Goal: Download file/media

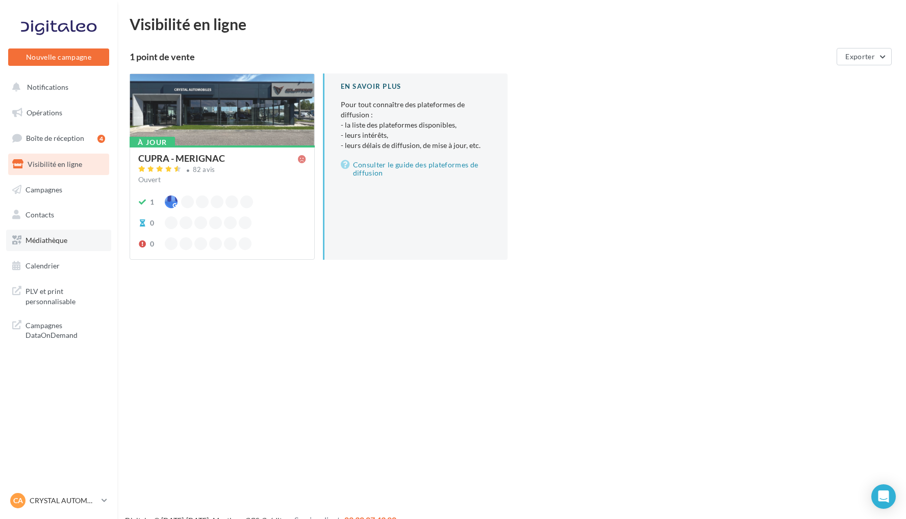
click at [83, 237] on link "Médiathèque" at bounding box center [58, 240] width 105 height 21
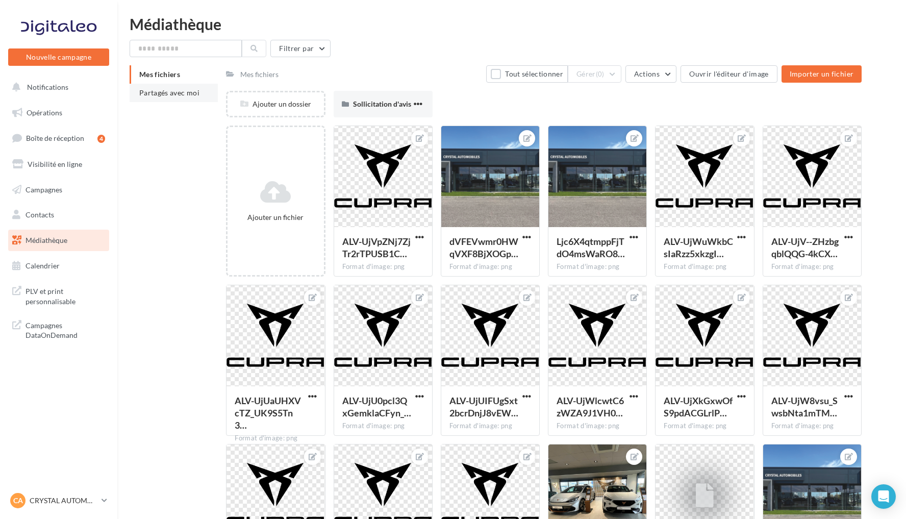
click at [172, 94] on span "Partagés avec moi" at bounding box center [169, 92] width 60 height 9
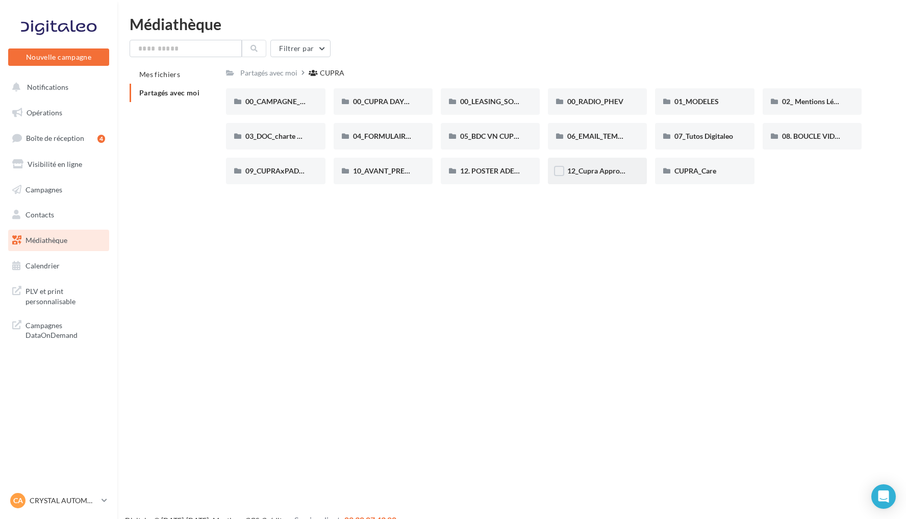
click at [595, 165] on div "12_Cupra Approved_OCCASIONS_GARANTIES" at bounding box center [597, 171] width 99 height 27
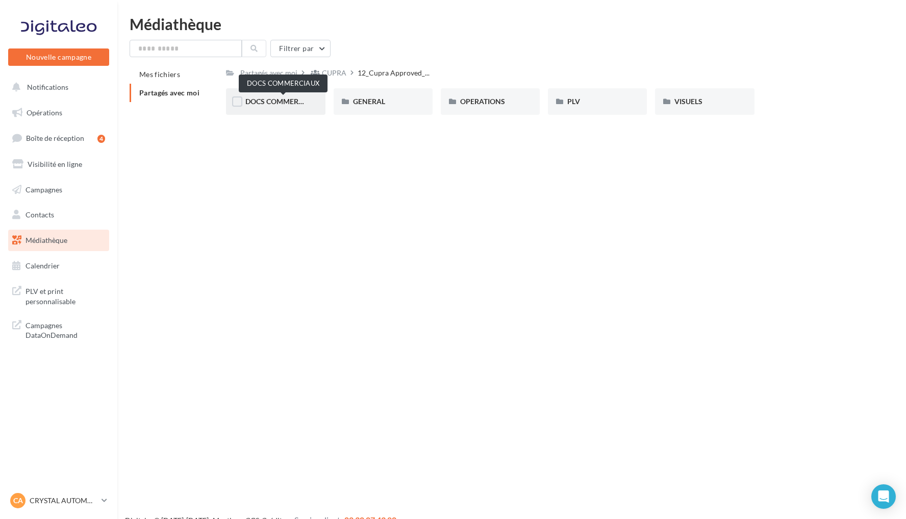
click at [293, 101] on span "DOCS COMMERCIAUX" at bounding box center [282, 101] width 75 height 9
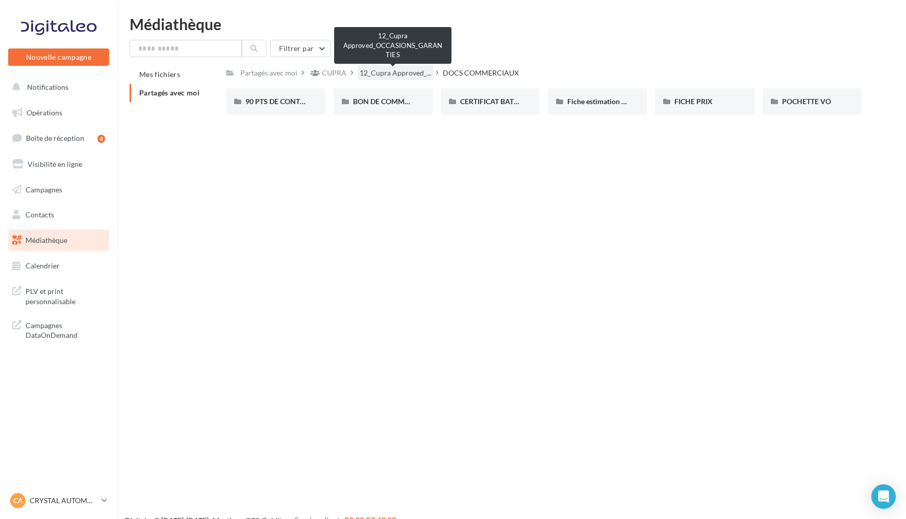
click at [414, 73] on span "12_Cupra Approved_..." at bounding box center [396, 73] width 72 height 10
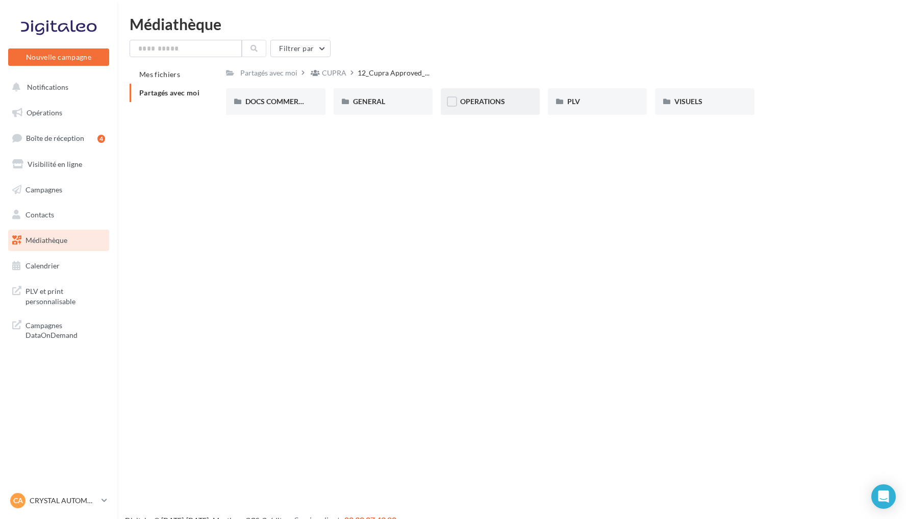
click at [500, 101] on span "OPERATIONS" at bounding box center [482, 101] width 45 height 9
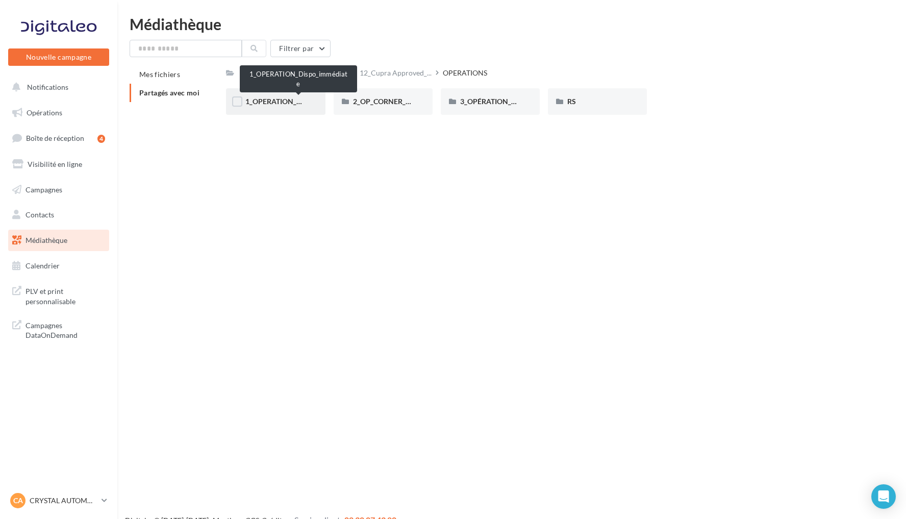
click at [275, 99] on span "1_OPERATION_Dispo_immédiate" at bounding box center [298, 101] width 106 height 9
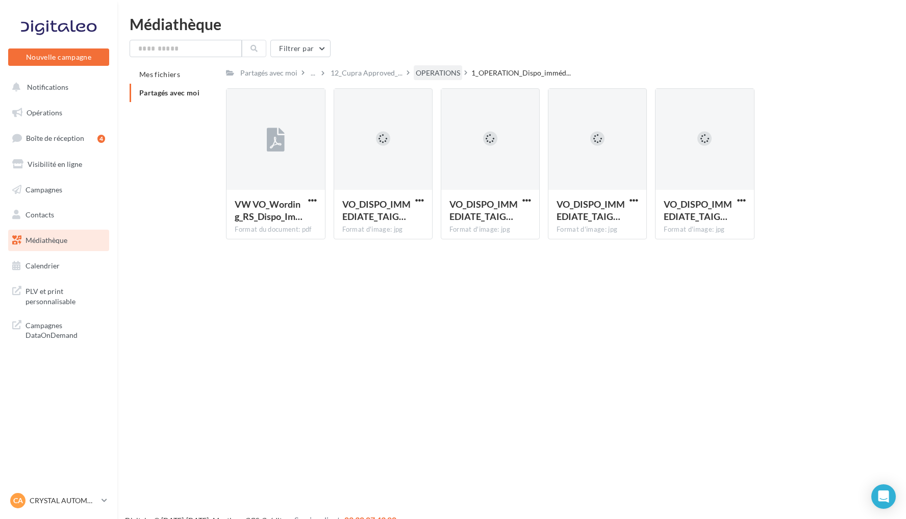
click at [448, 75] on div "OPERATIONS" at bounding box center [438, 73] width 44 height 10
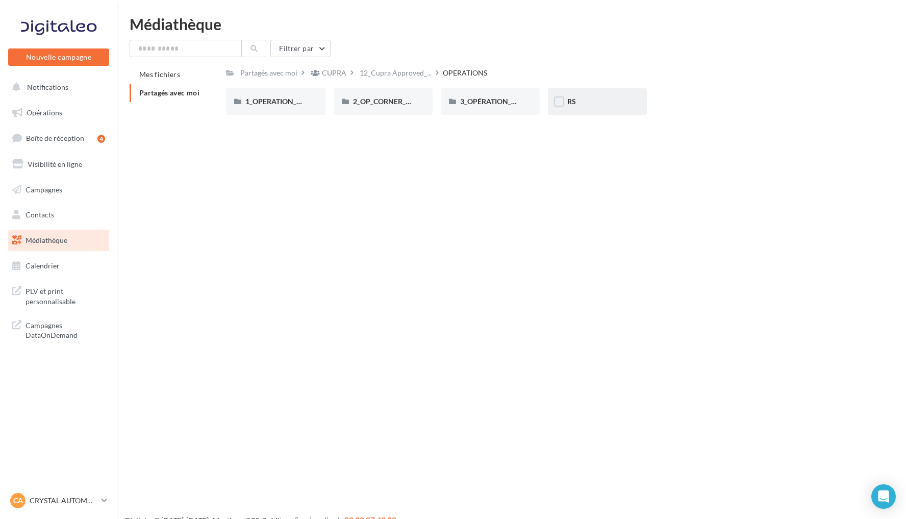
click at [590, 111] on div "RS" at bounding box center [597, 101] width 99 height 27
click at [278, 93] on div "GENERIQUE" at bounding box center [275, 101] width 99 height 27
click at [290, 105] on div "VW" at bounding box center [275, 101] width 60 height 10
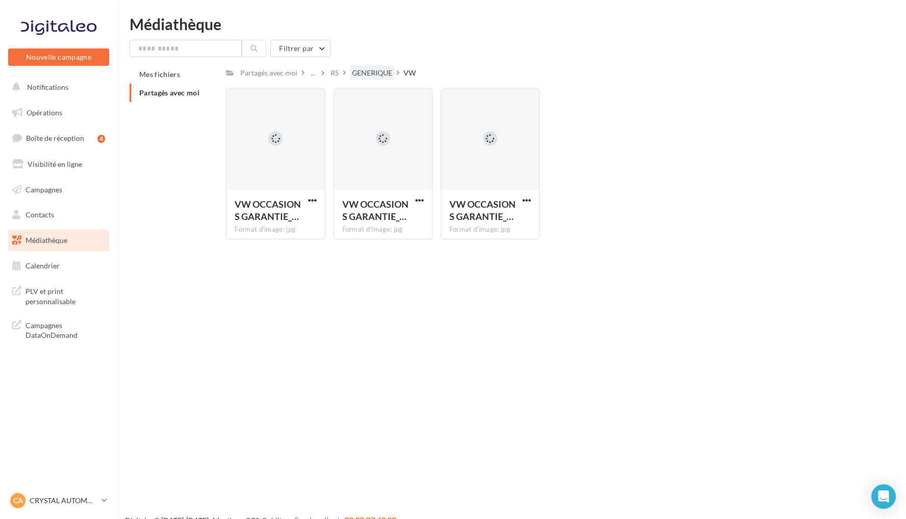
click at [381, 73] on div "GENERIQUE" at bounding box center [372, 73] width 40 height 10
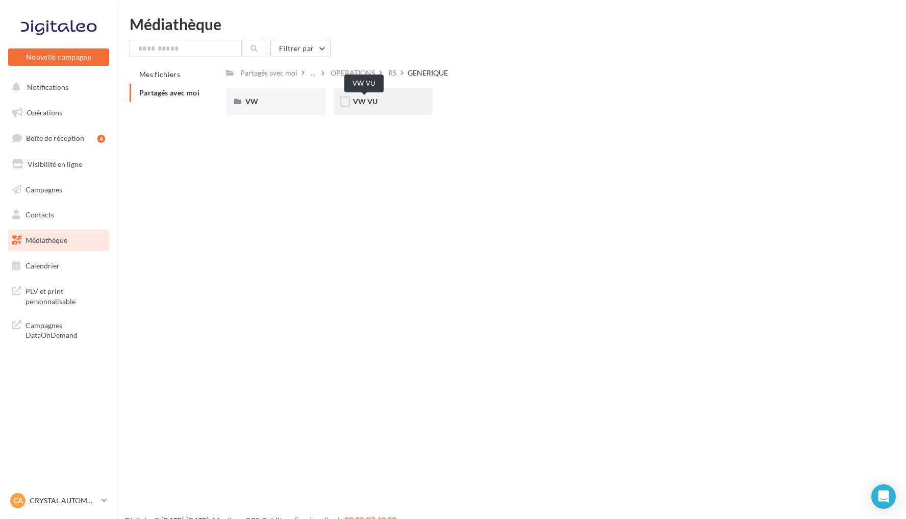
click at [364, 101] on span "VW VU" at bounding box center [365, 101] width 24 height 9
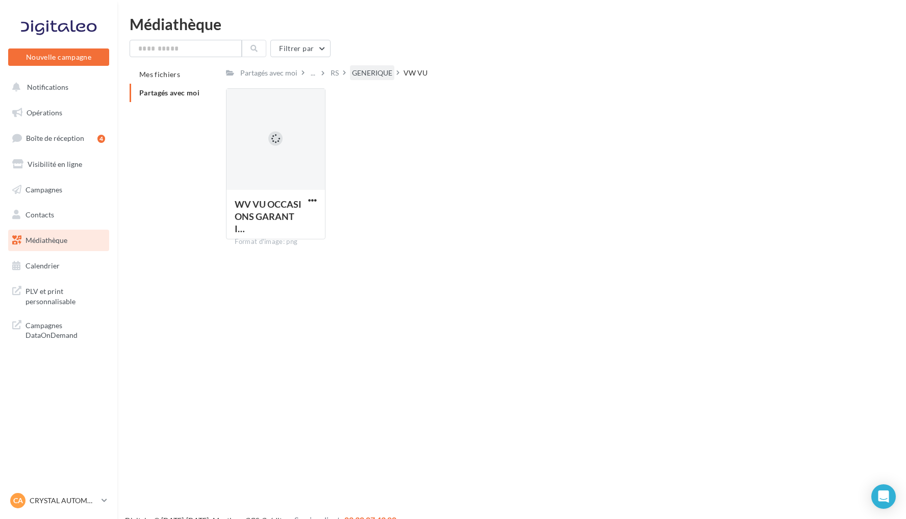
click at [374, 77] on div "GENERIQUE" at bounding box center [372, 73] width 40 height 10
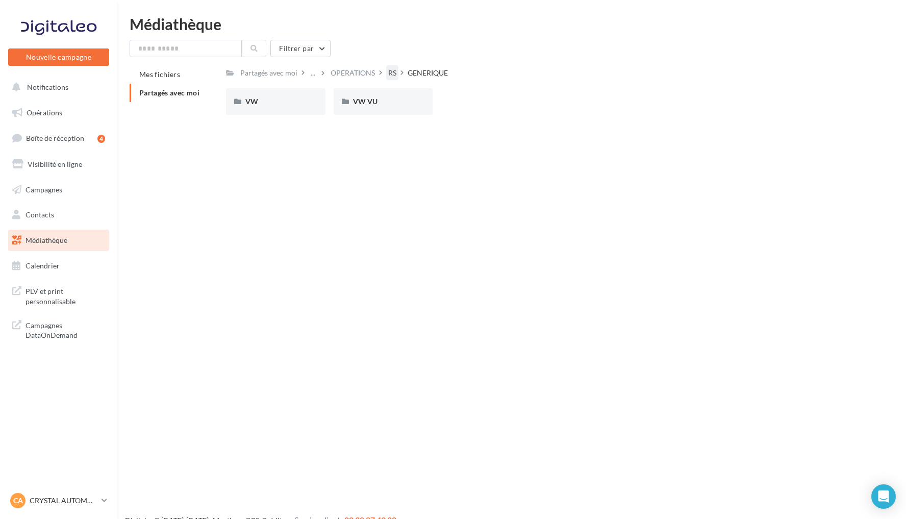
click at [396, 74] on div "RS" at bounding box center [392, 73] width 8 height 10
click at [441, 74] on div "OPERATIONS" at bounding box center [438, 73] width 44 height 10
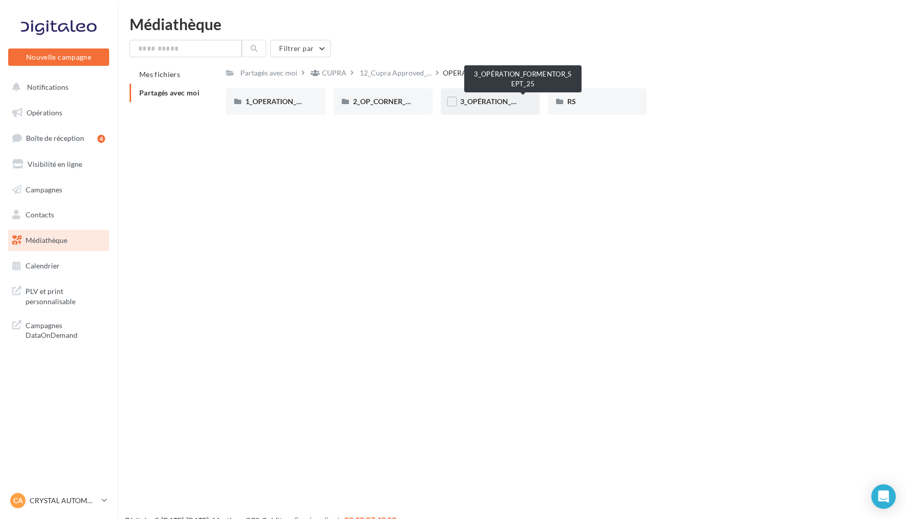
click at [495, 102] on span "3_OPÉRATION_FORMENTOR_SEPT_25" at bounding box center [523, 101] width 127 height 9
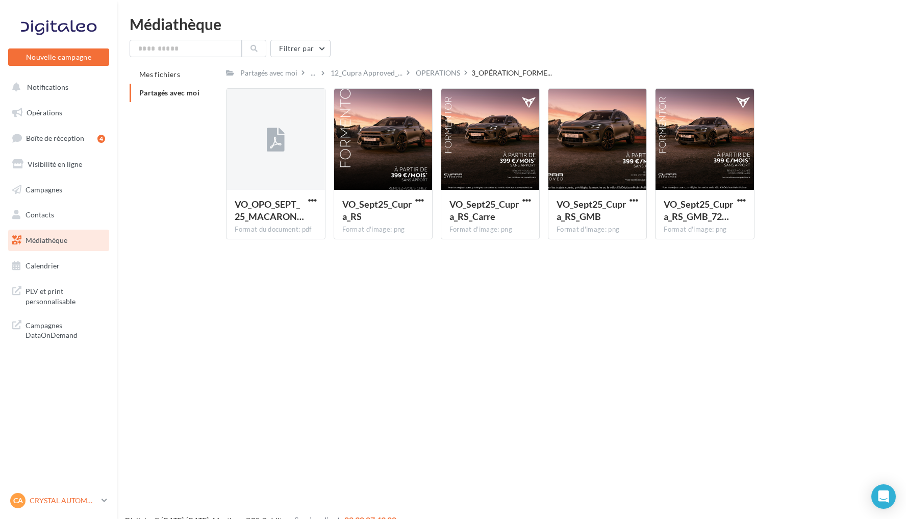
click at [47, 494] on div "CA CRYSTAL AUTOMOBILES cupra_merignac" at bounding box center [53, 500] width 87 height 15
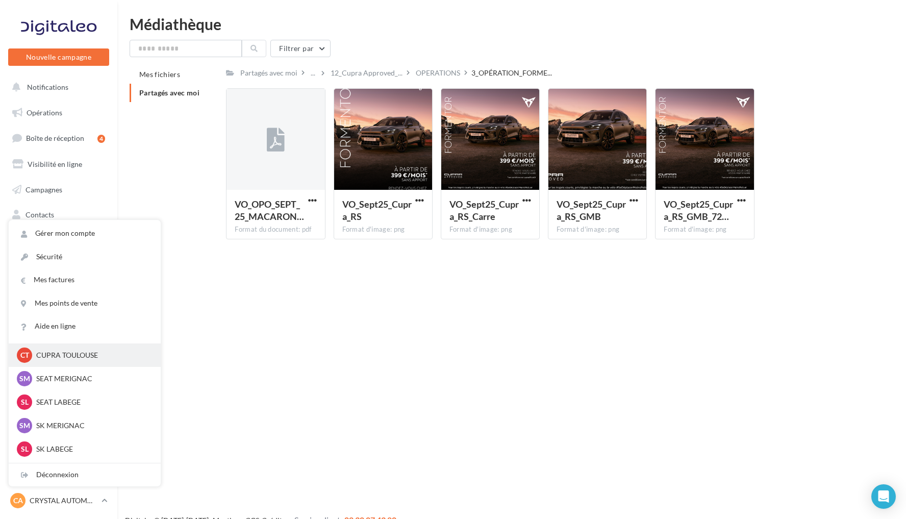
scroll to position [93, 0]
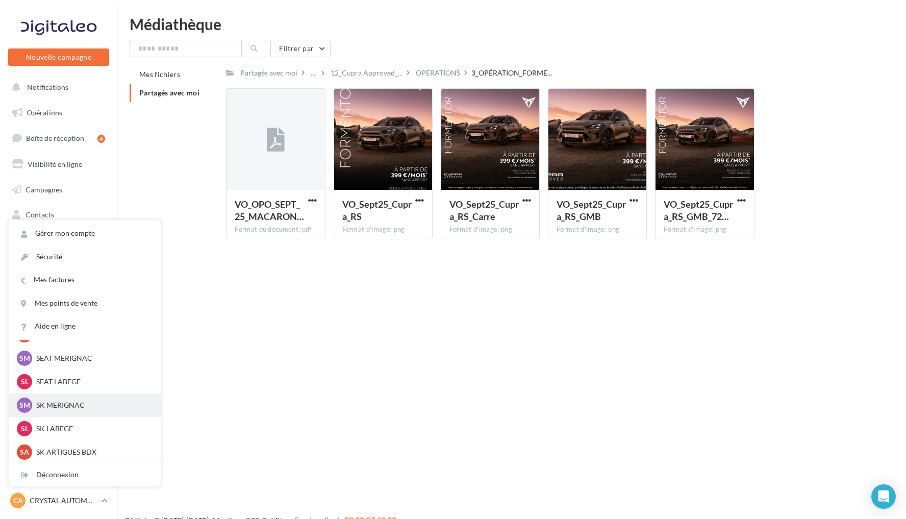
click at [76, 408] on p "SK MERIGNAC" at bounding box center [92, 405] width 112 height 10
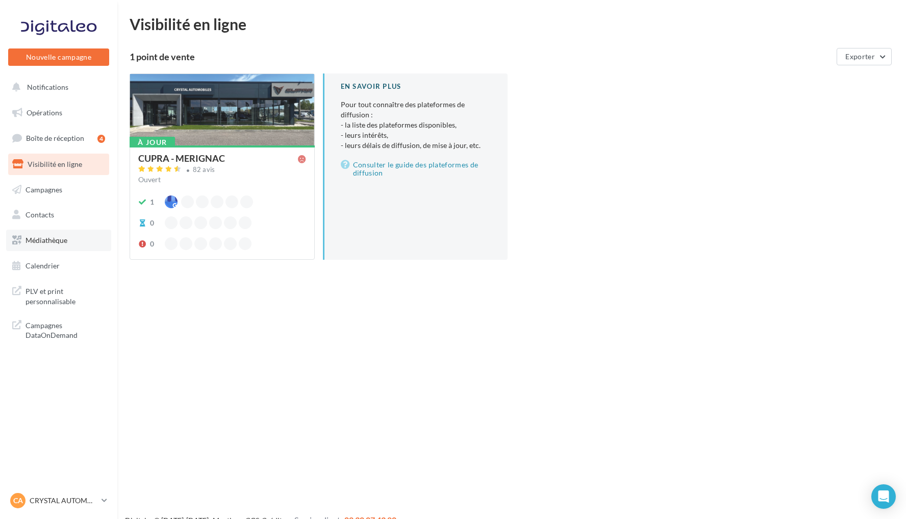
click at [61, 244] on link "Médiathèque" at bounding box center [58, 240] width 105 height 21
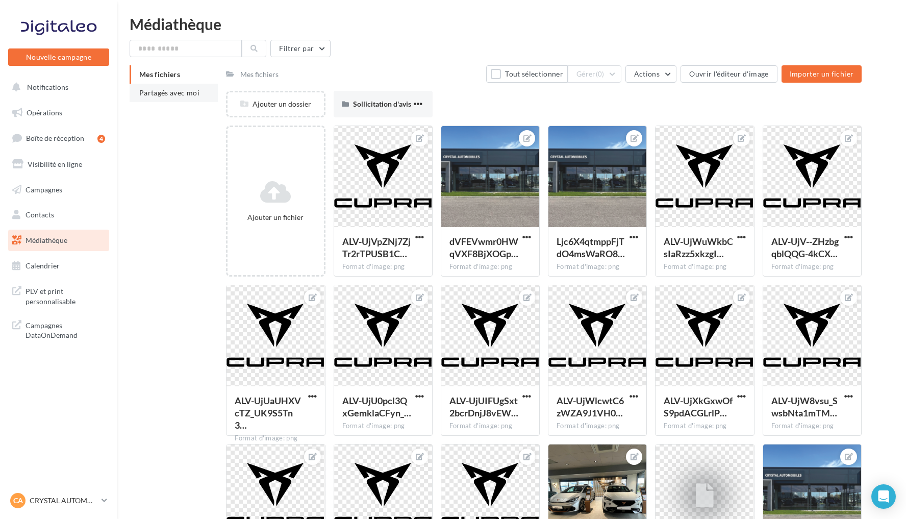
click at [185, 91] on span "Partagés avec moi" at bounding box center [169, 92] width 60 height 9
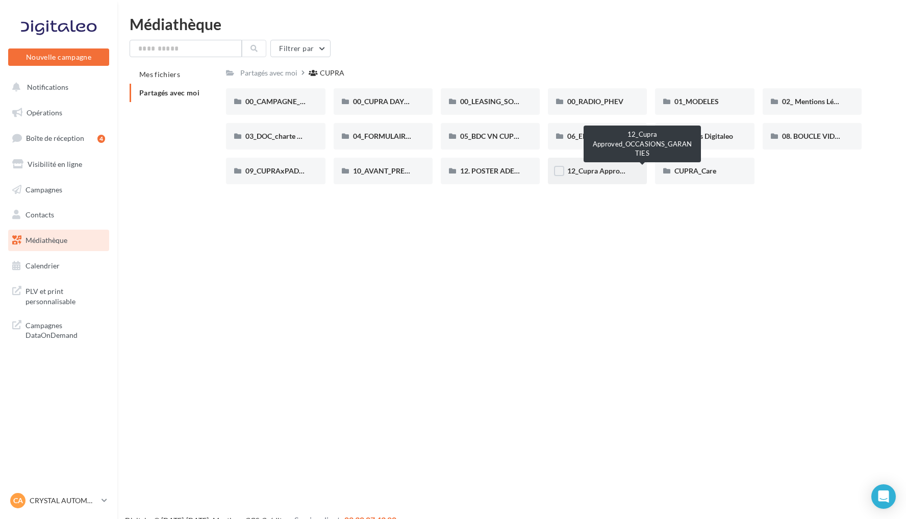
click at [588, 170] on span "12_Cupra Approved_OCCASIONS_GARANTIES" at bounding box center [642, 170] width 151 height 9
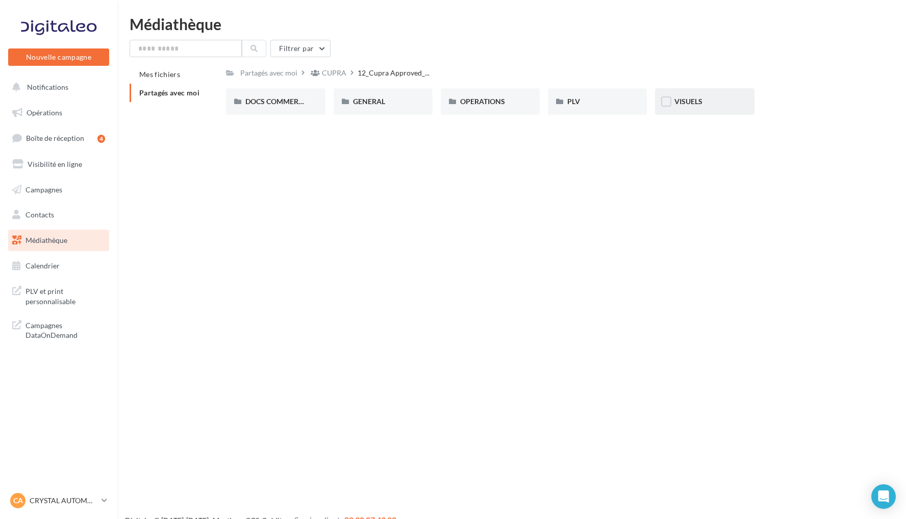
click at [706, 103] on div "VISUELS" at bounding box center [705, 101] width 60 height 10
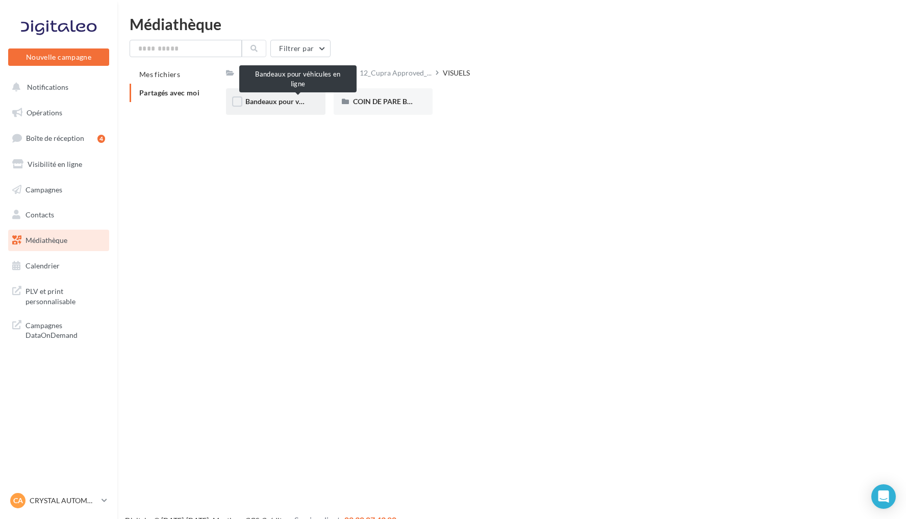
click at [267, 104] on span "Bandeaux pour véhicules en ligne" at bounding box center [298, 101] width 106 height 9
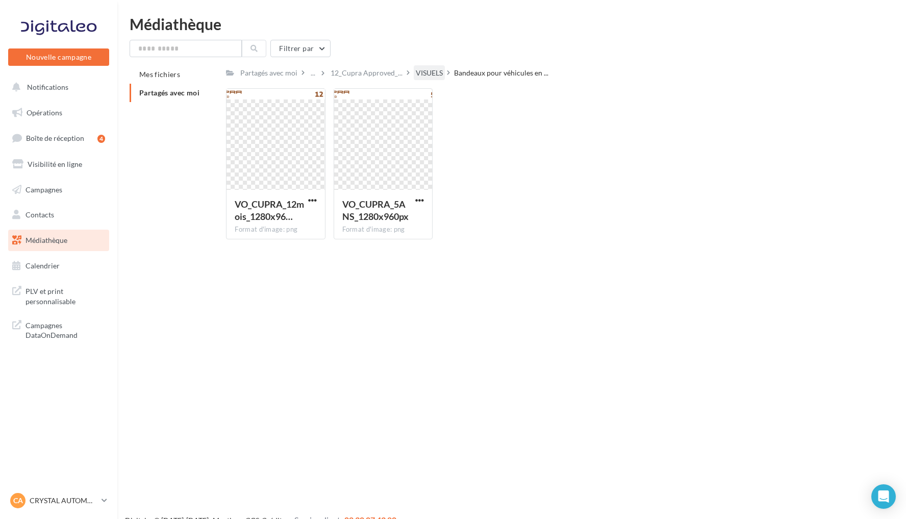
click at [431, 72] on div "VISUELS" at bounding box center [429, 73] width 27 height 10
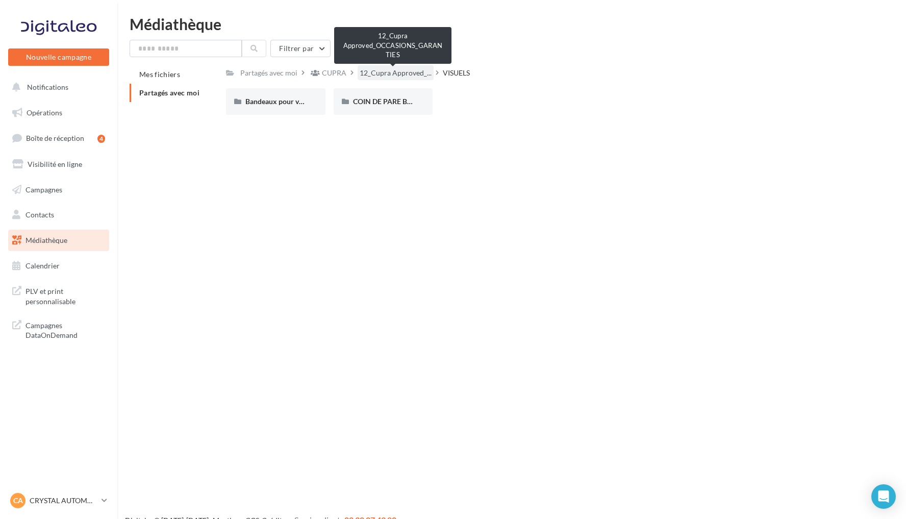
click at [418, 70] on span "12_Cupra Approved_..." at bounding box center [396, 73] width 72 height 10
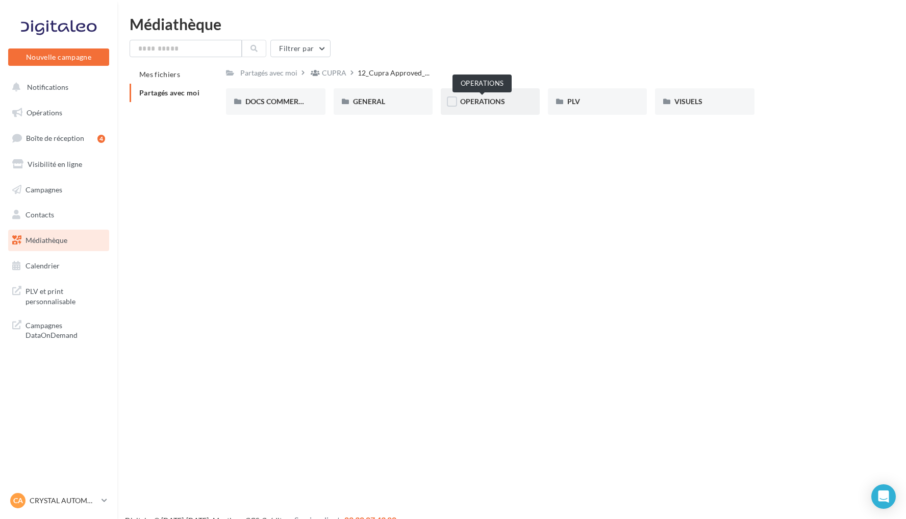
click at [498, 104] on span "OPERATIONS" at bounding box center [482, 101] width 45 height 9
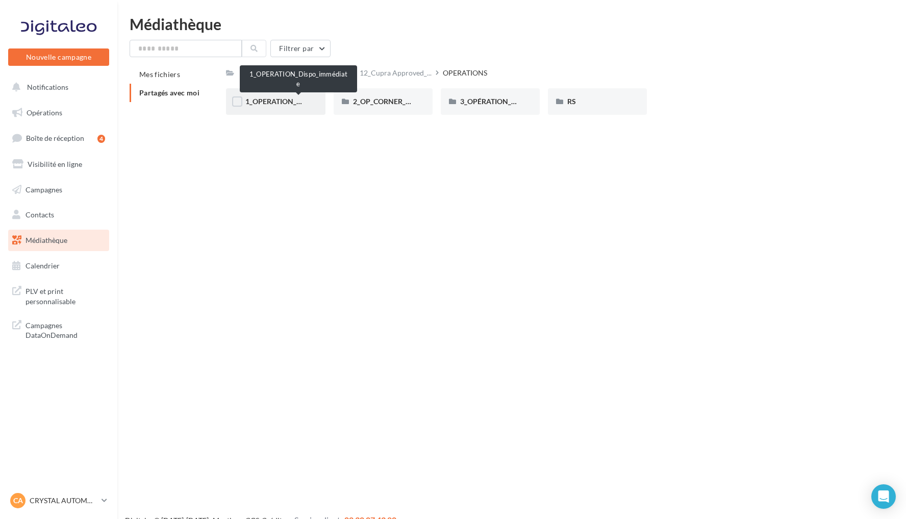
click at [285, 101] on span "1_OPERATION_Dispo_immédiate" at bounding box center [298, 101] width 106 height 9
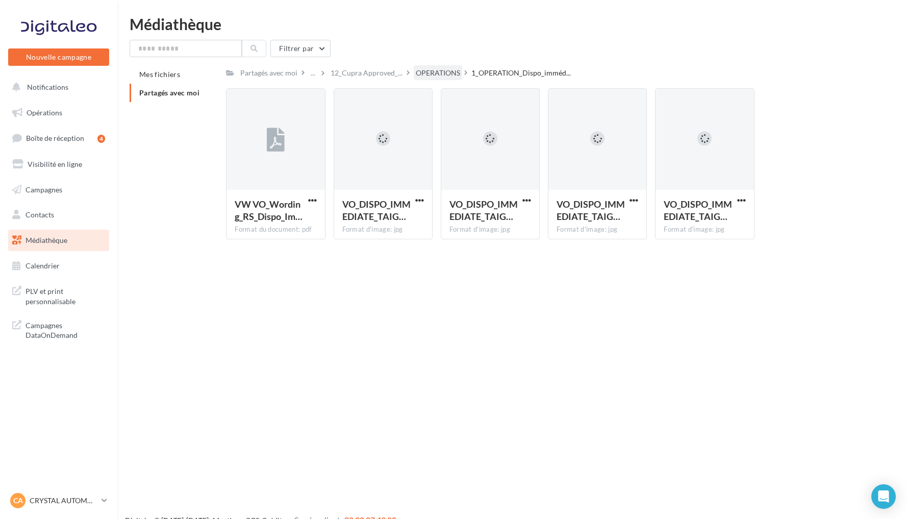
click at [439, 80] on div "OPERATIONS" at bounding box center [438, 72] width 48 height 15
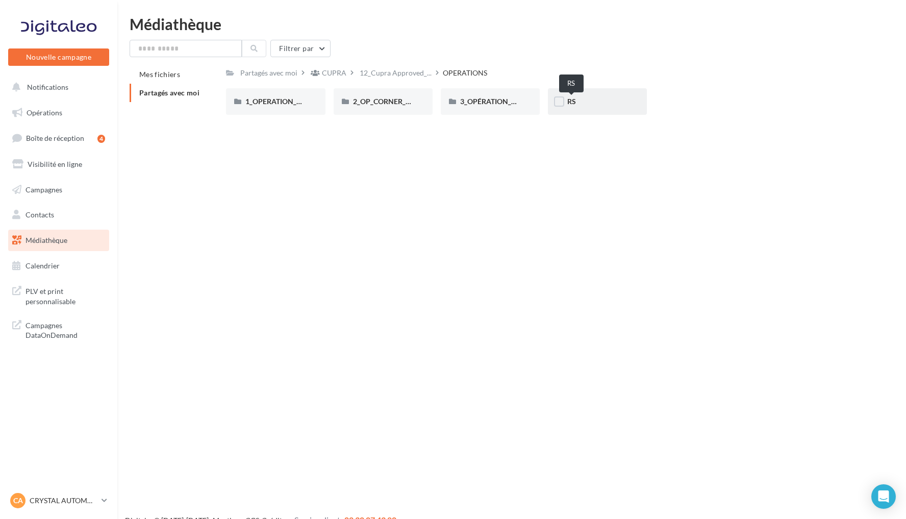
click at [575, 100] on span "RS" at bounding box center [571, 101] width 9 height 9
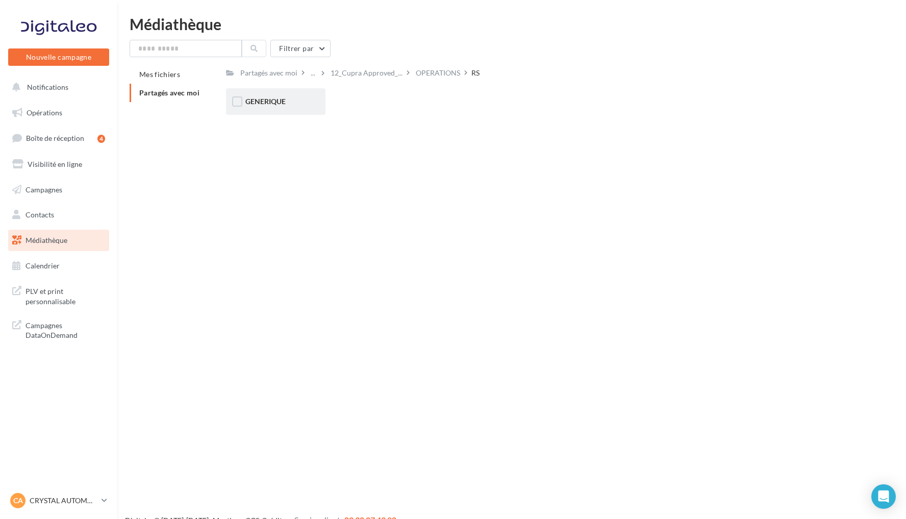
click at [293, 92] on div "GENERIQUE" at bounding box center [275, 101] width 99 height 27
click at [388, 69] on div "RS" at bounding box center [392, 73] width 8 height 10
click at [416, 73] on div "OPERATIONS" at bounding box center [438, 73] width 44 height 10
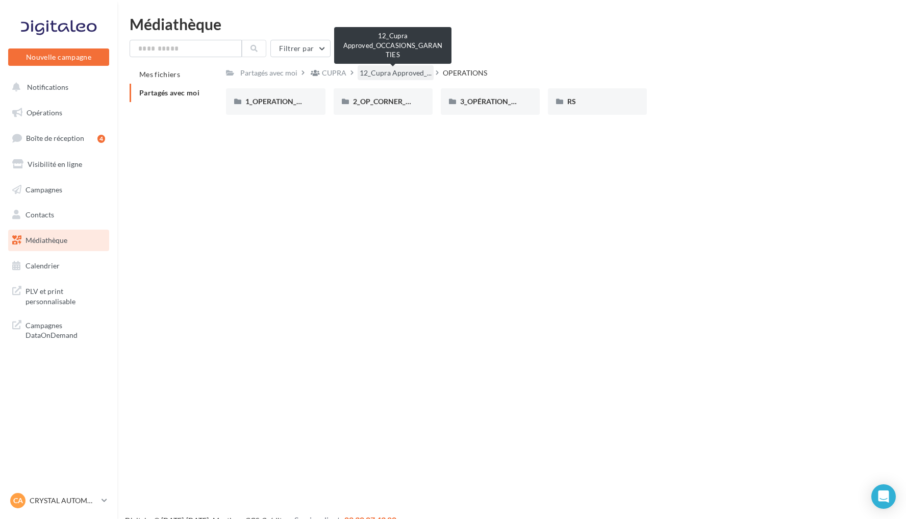
click at [411, 71] on span "12_Cupra Approved_..." at bounding box center [396, 73] width 72 height 10
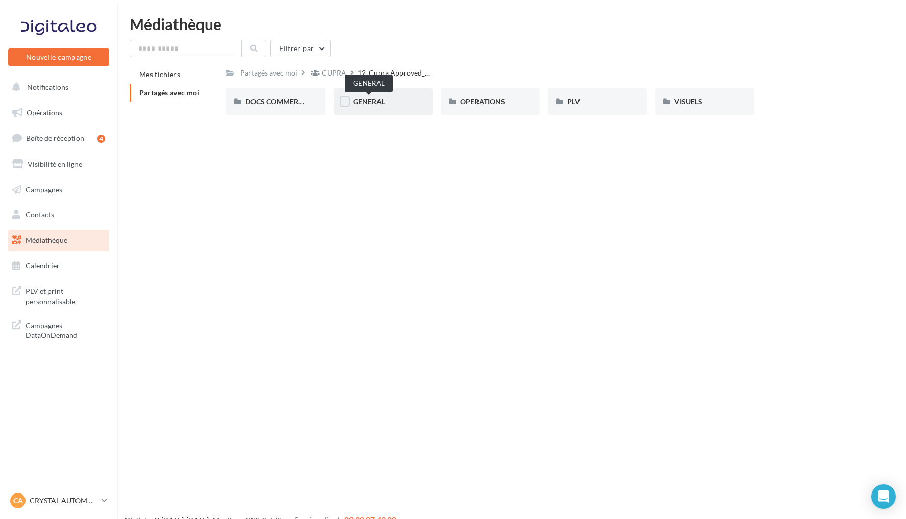
click at [371, 104] on span "GENERAL" at bounding box center [369, 101] width 32 height 9
click at [401, 77] on span "12_Cupra Approved_..." at bounding box center [396, 73] width 72 height 10
click at [494, 103] on span "OPERATIONS" at bounding box center [482, 101] width 45 height 9
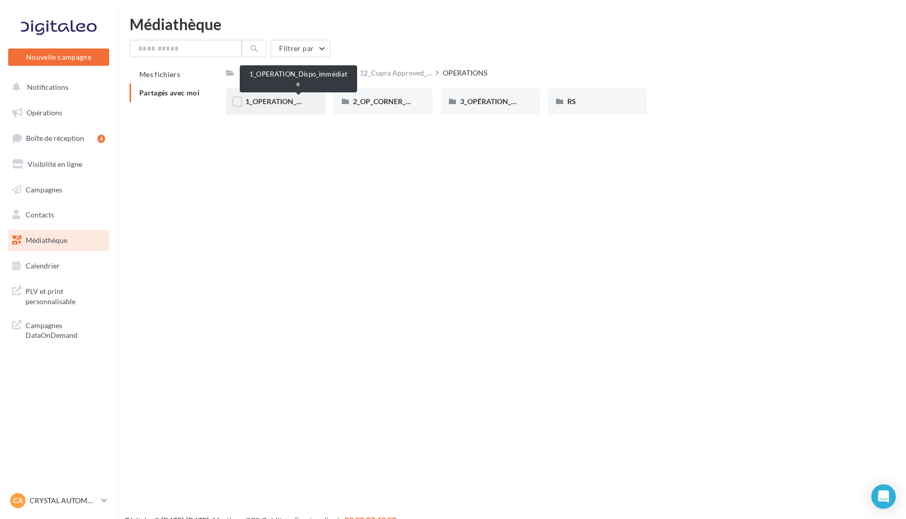
click at [286, 101] on span "1_OPERATION_Dispo_immédiate" at bounding box center [298, 101] width 106 height 9
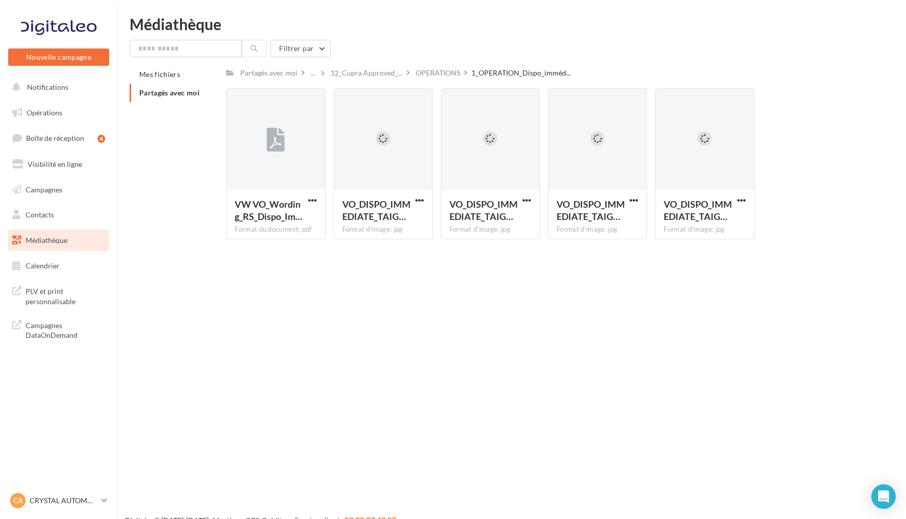
click at [456, 68] on div "OPERATIONS" at bounding box center [438, 73] width 44 height 10
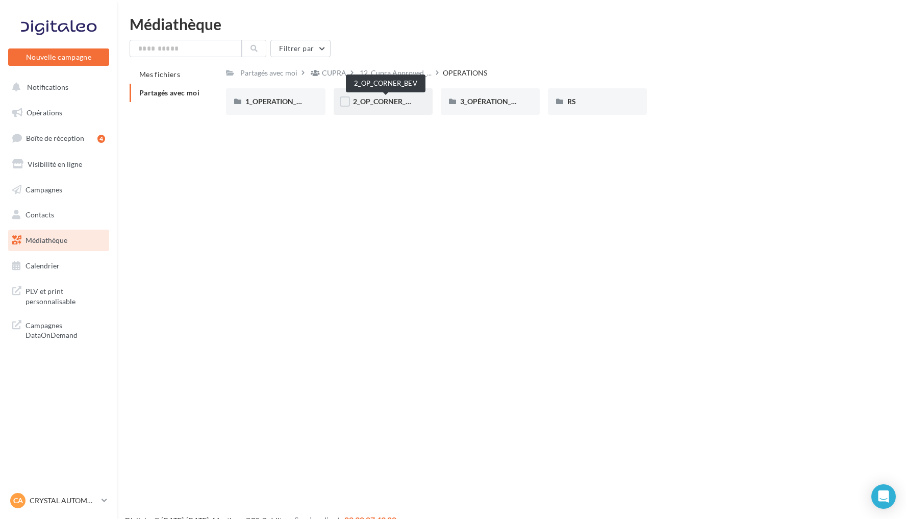
click at [390, 103] on span "2_OP_CORNER_BEV" at bounding box center [386, 101] width 66 height 9
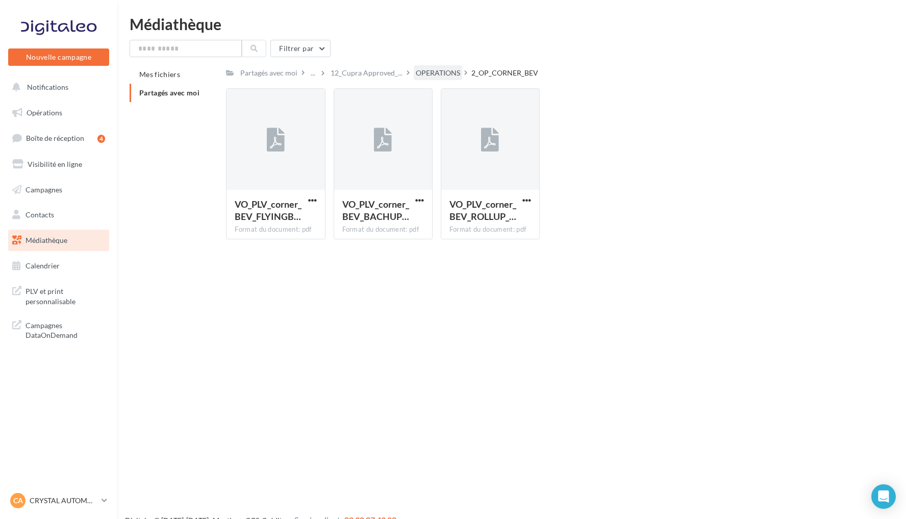
click at [449, 68] on div "OPERATIONS" at bounding box center [438, 73] width 44 height 10
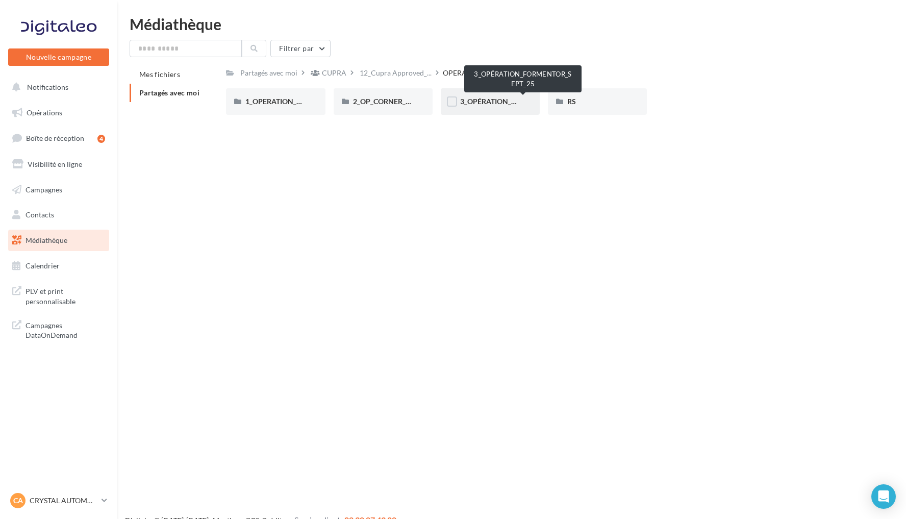
click at [502, 102] on span "3_OPÉRATION_FORMENTOR_SEPT_25" at bounding box center [523, 101] width 127 height 9
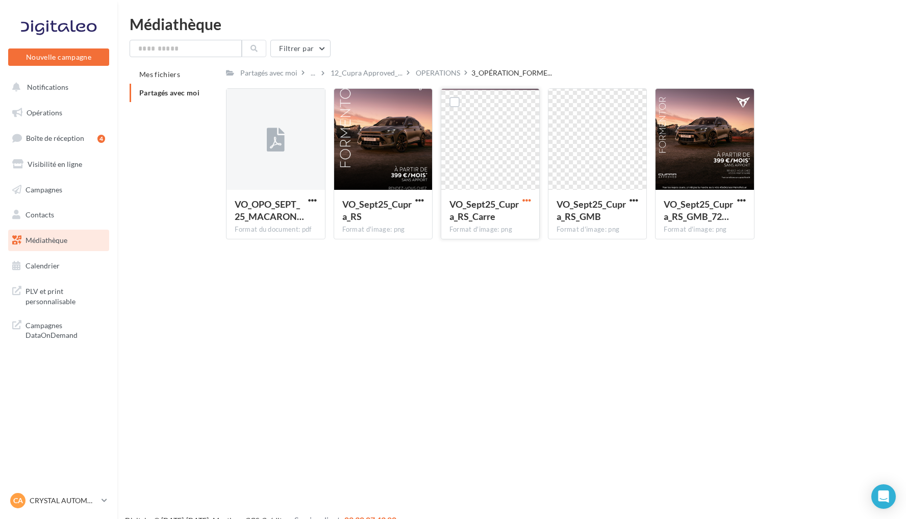
click at [528, 201] on span "button" at bounding box center [527, 200] width 9 height 9
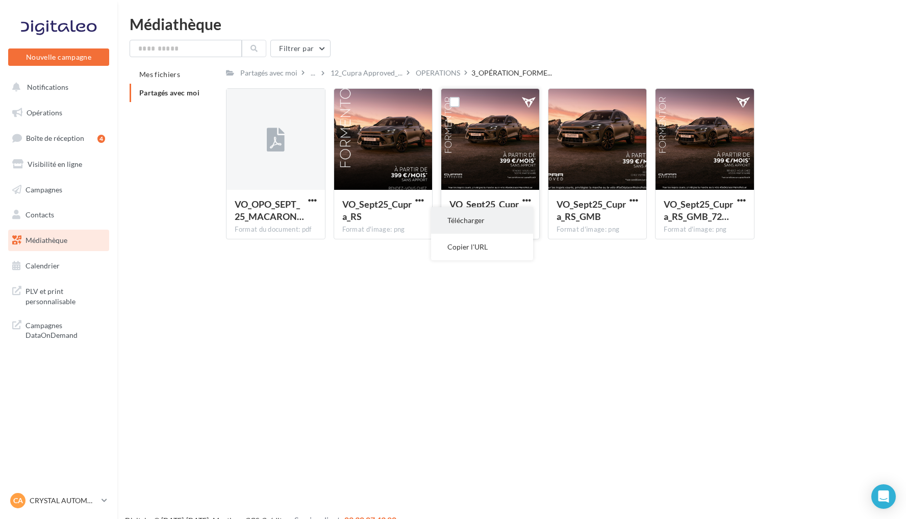
click at [499, 224] on button "Télécharger" at bounding box center [482, 220] width 102 height 27
click at [75, 494] on div "CA CRYSTAL AUTOMOBILES cupra_merignac" at bounding box center [53, 500] width 87 height 15
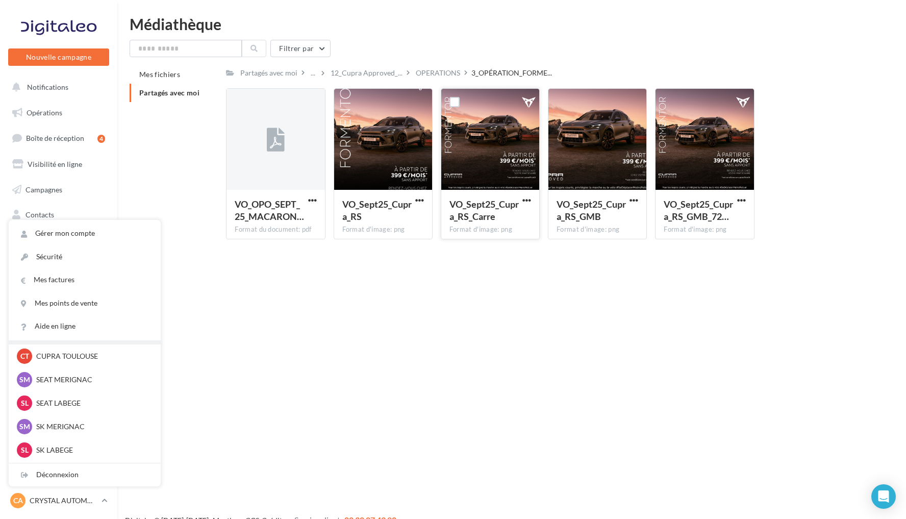
scroll to position [137, 0]
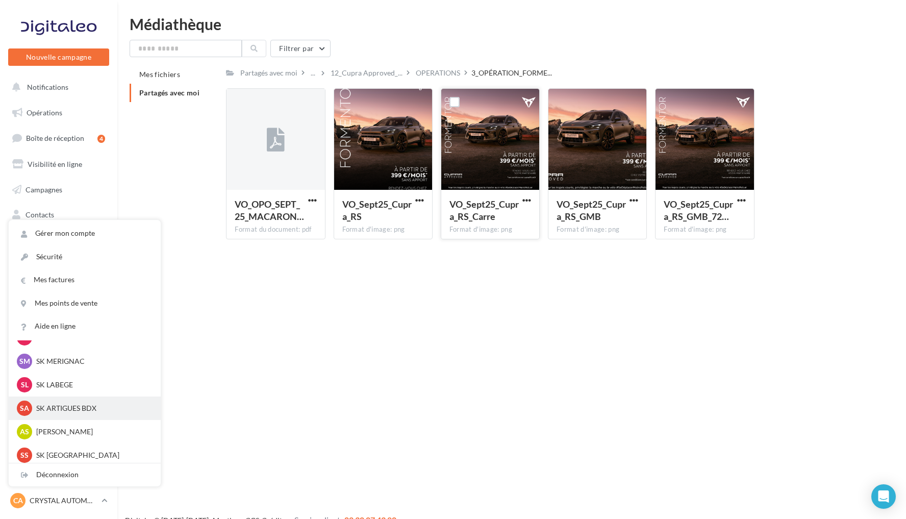
click at [67, 405] on p "SK ARTIGUES BDX" at bounding box center [92, 408] width 112 height 10
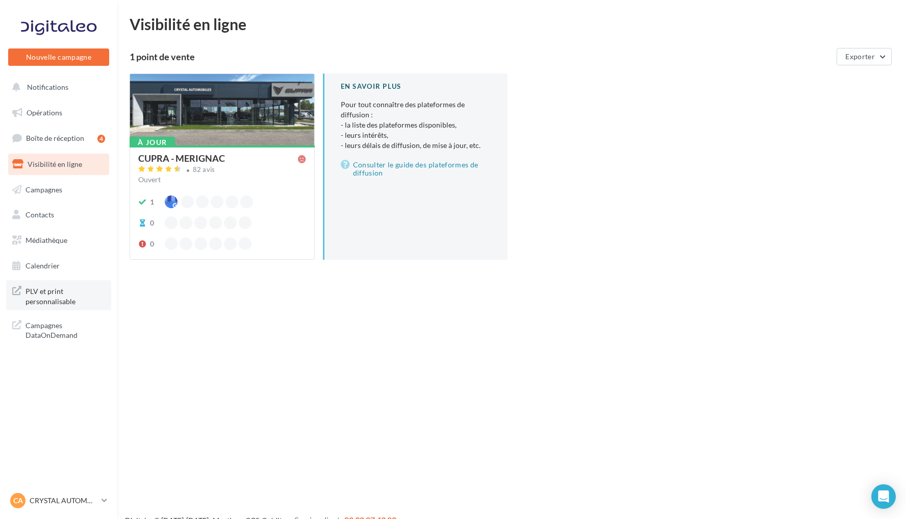
click at [82, 290] on span "PLV et print personnalisable" at bounding box center [66, 295] width 80 height 22
click at [65, 240] on span "Médiathèque" at bounding box center [47, 240] width 42 height 9
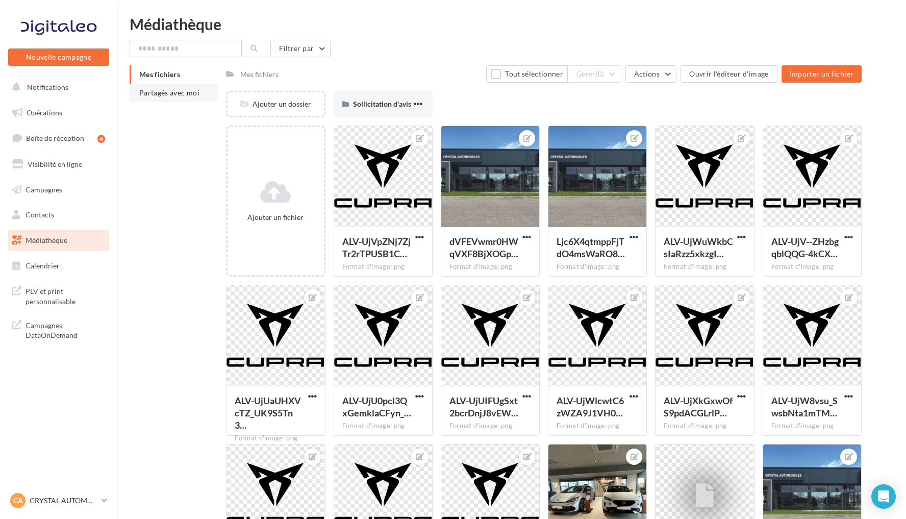
click at [178, 95] on span "Partagés avec moi" at bounding box center [169, 92] width 60 height 9
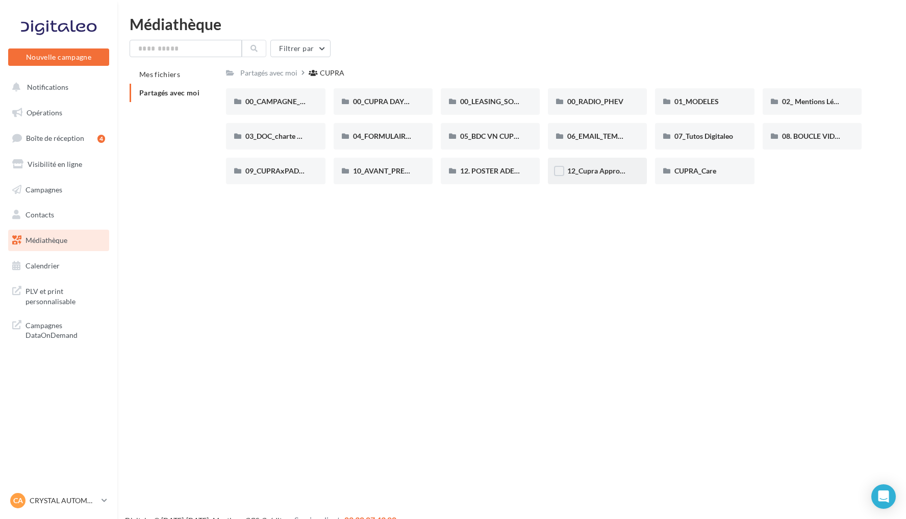
click at [592, 162] on div "12_Cupra Approved_OCCASIONS_GARANTIES" at bounding box center [597, 171] width 99 height 27
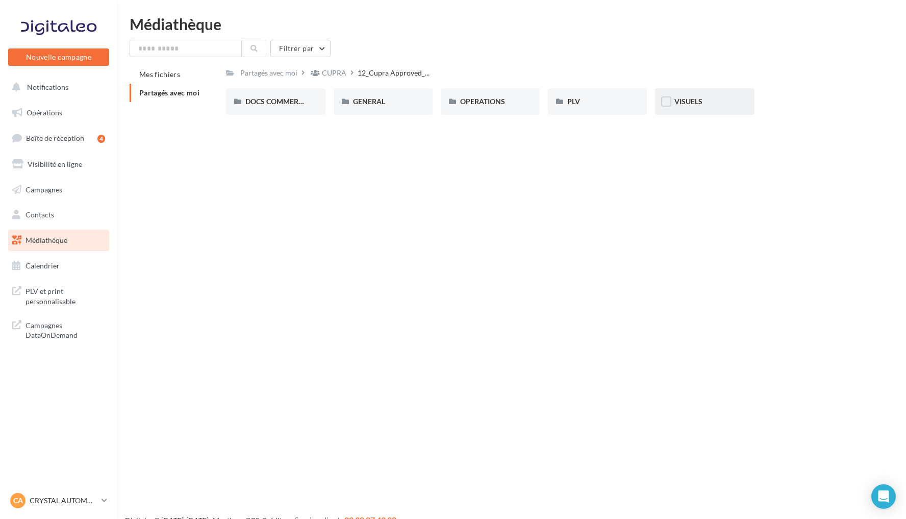
click at [717, 97] on div "VISUELS" at bounding box center [705, 101] width 60 height 10
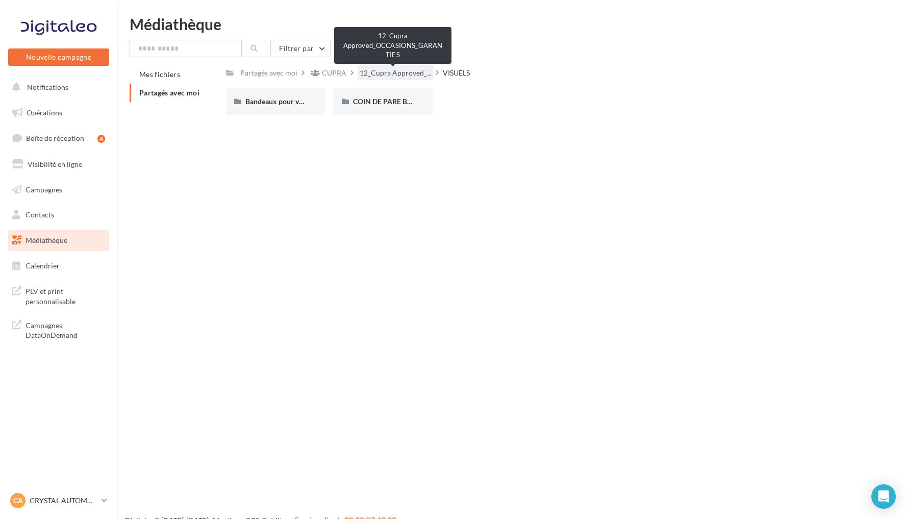
click at [424, 74] on span "12_Cupra Approved_..." at bounding box center [396, 73] width 72 height 10
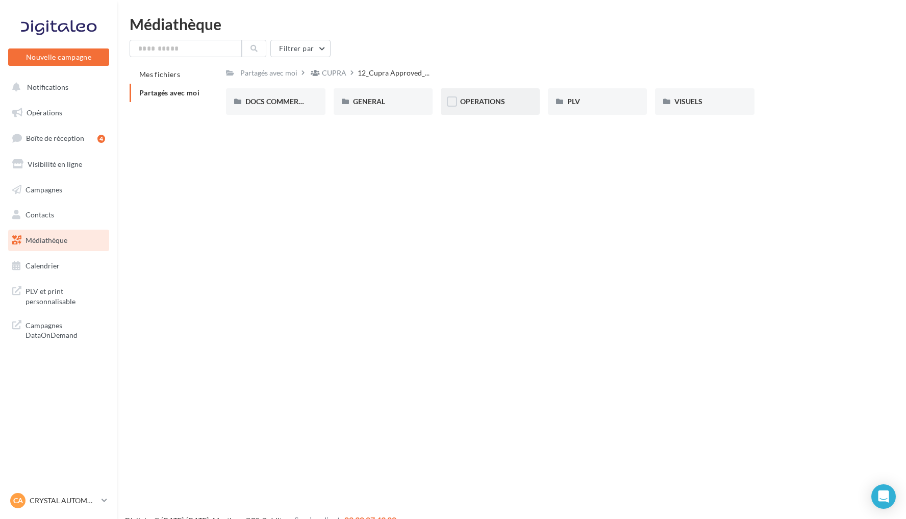
click at [502, 101] on span "OPERATIONS" at bounding box center [482, 101] width 45 height 9
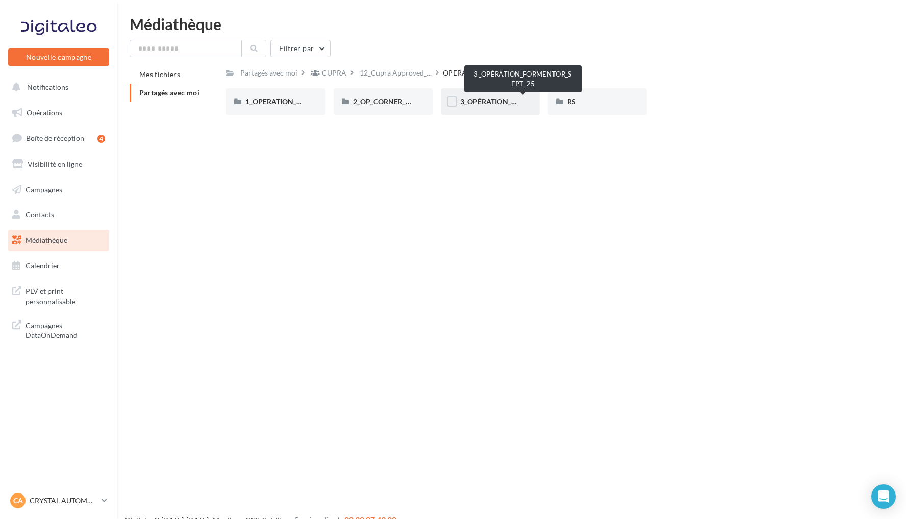
click at [504, 103] on span "3_OPÉRATION_FORMENTOR_SEPT_25" at bounding box center [523, 101] width 127 height 9
